Goal: Transaction & Acquisition: Purchase product/service

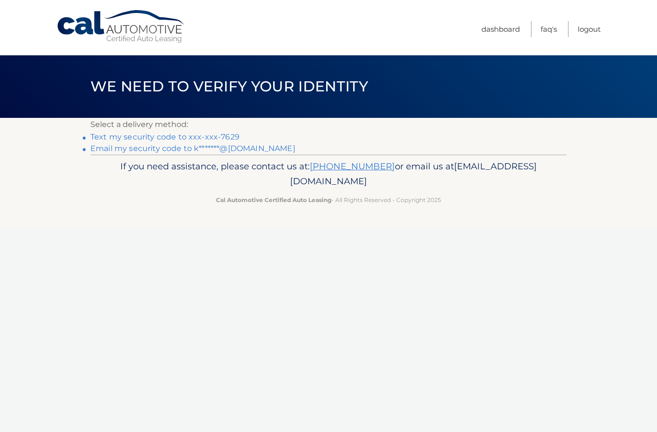
click at [143, 137] on link "Text my security code to xxx-xxx-7629" at bounding box center [164, 136] width 149 height 9
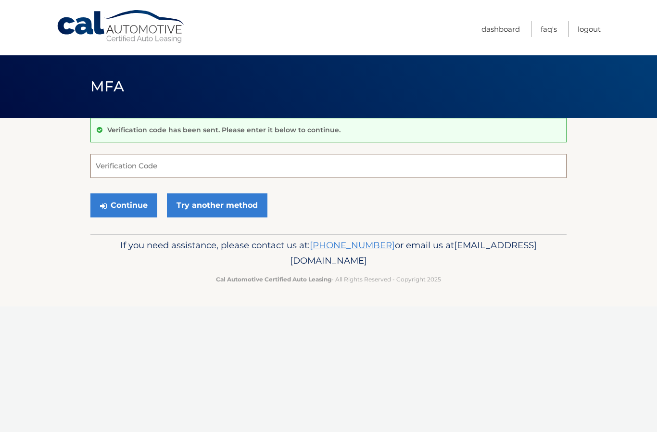
click at [110, 161] on input "Verification Code" at bounding box center [328, 166] width 476 height 24
type input "038213"
click at [116, 206] on button "Continue" at bounding box center [123, 205] width 67 height 24
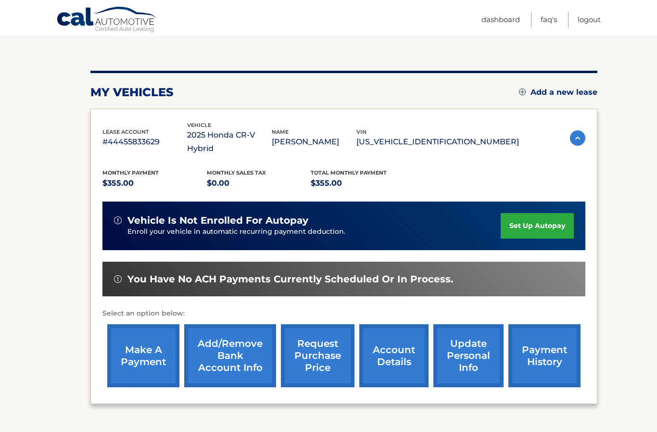
scroll to position [107, 0]
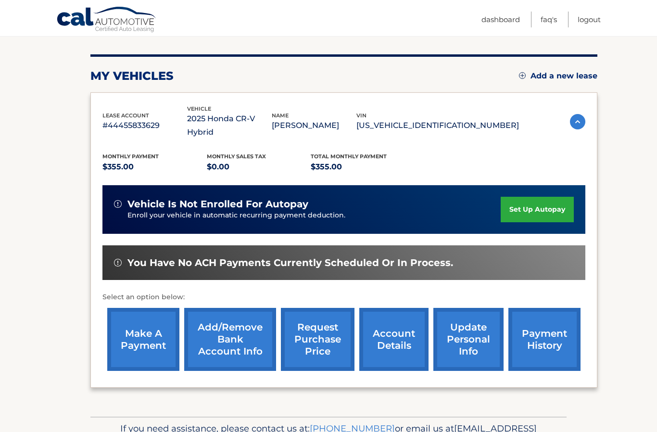
click at [137, 321] on link "make a payment" at bounding box center [143, 339] width 72 height 63
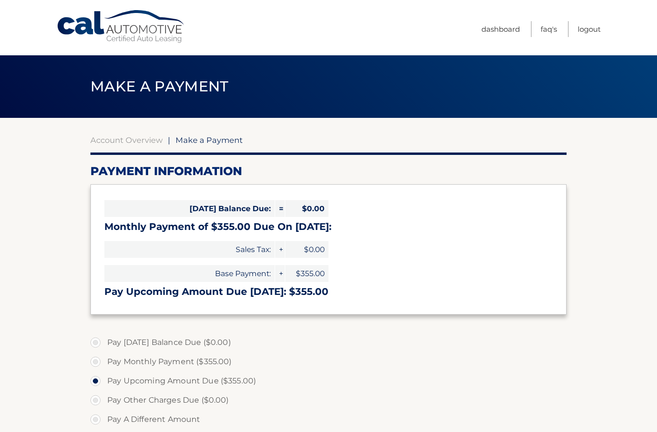
select select "NmNlNDRmZTktYTMwMC00NDRjLTgxYWMtNTEzYTQ0YmE4NmM3"
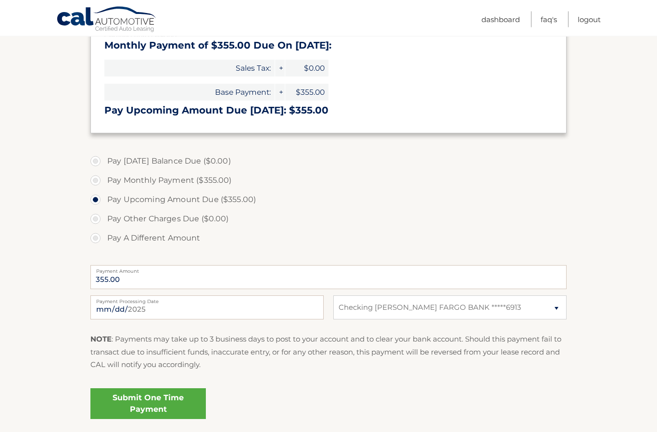
scroll to position [182, 0]
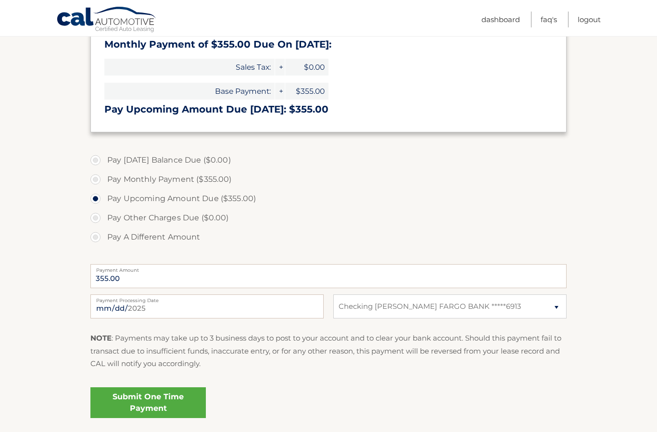
click at [147, 408] on link "Submit One Time Payment" at bounding box center [147, 402] width 115 height 31
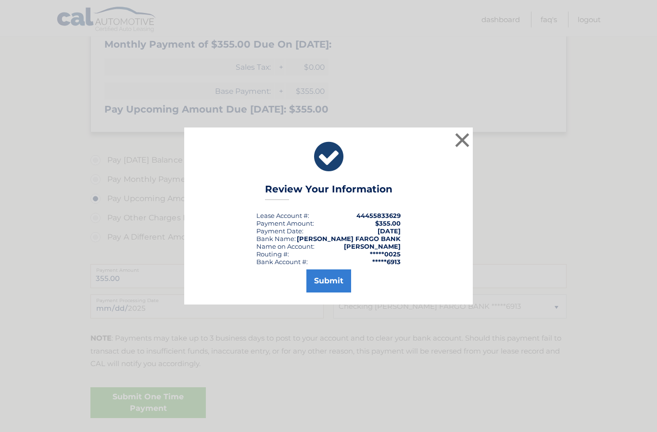
click at [327, 292] on button "Submit" at bounding box center [328, 280] width 45 height 23
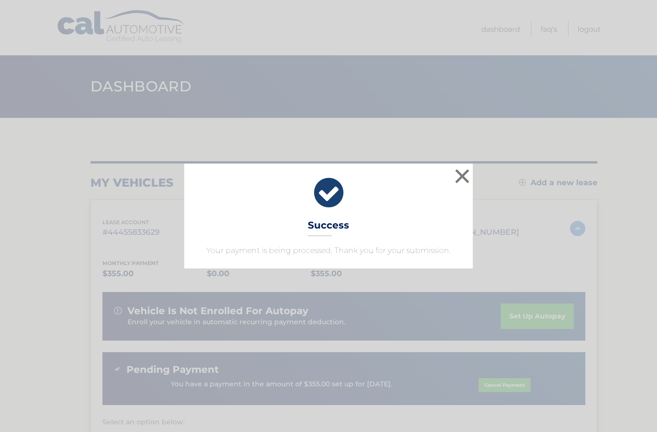
click at [462, 174] on button "×" at bounding box center [461, 175] width 19 height 19
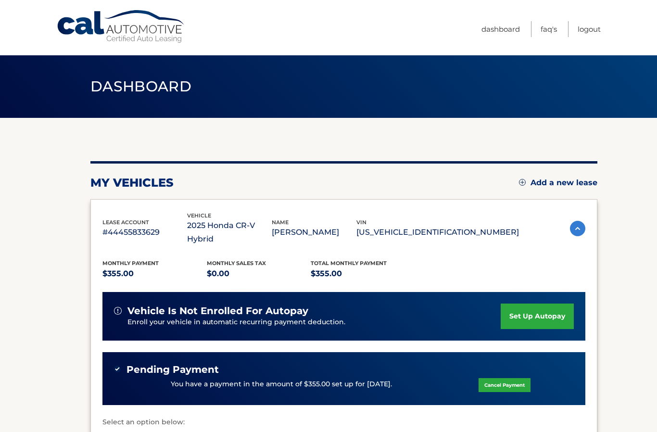
click at [590, 32] on link "Logout" at bounding box center [588, 29] width 23 height 16
